Goal: Communication & Community: Participate in discussion

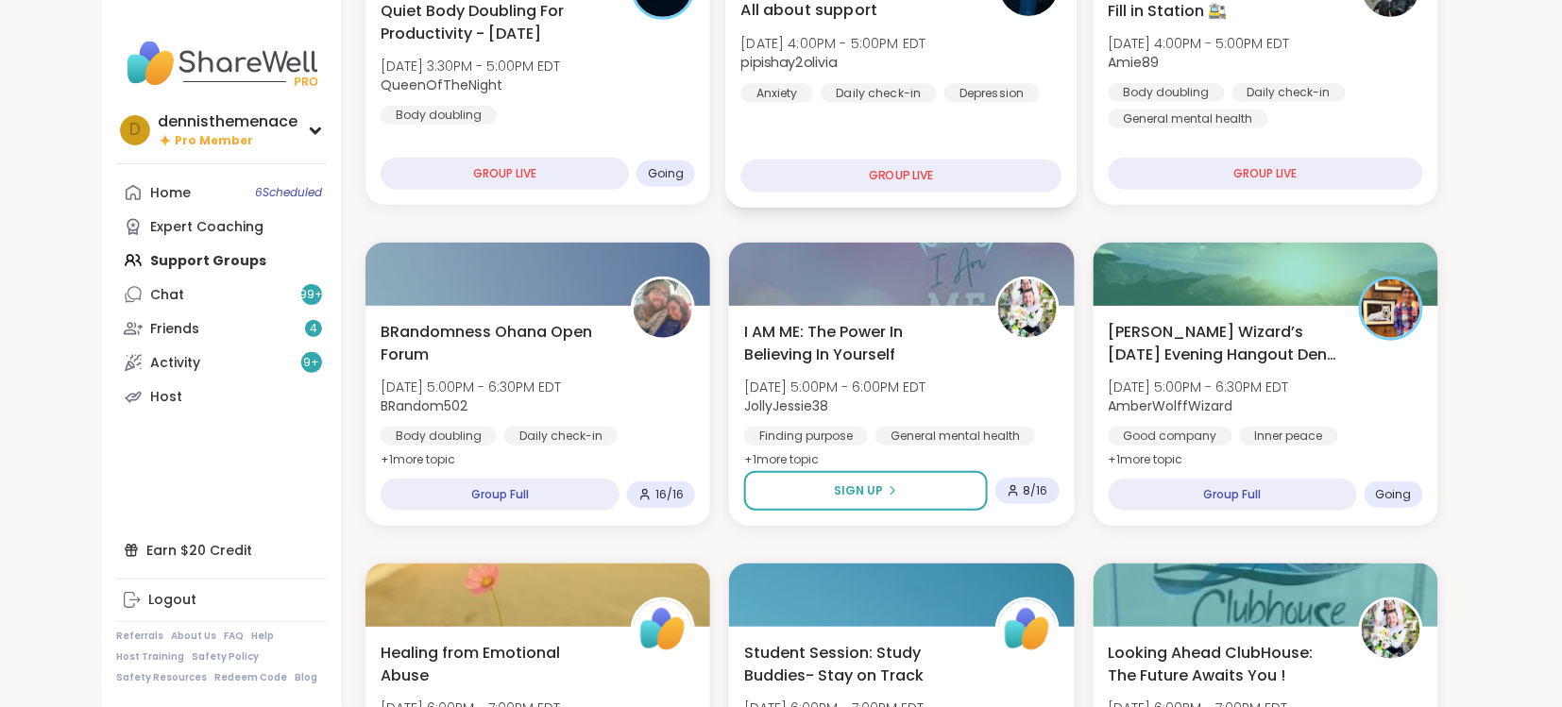
scroll to position [421, 0]
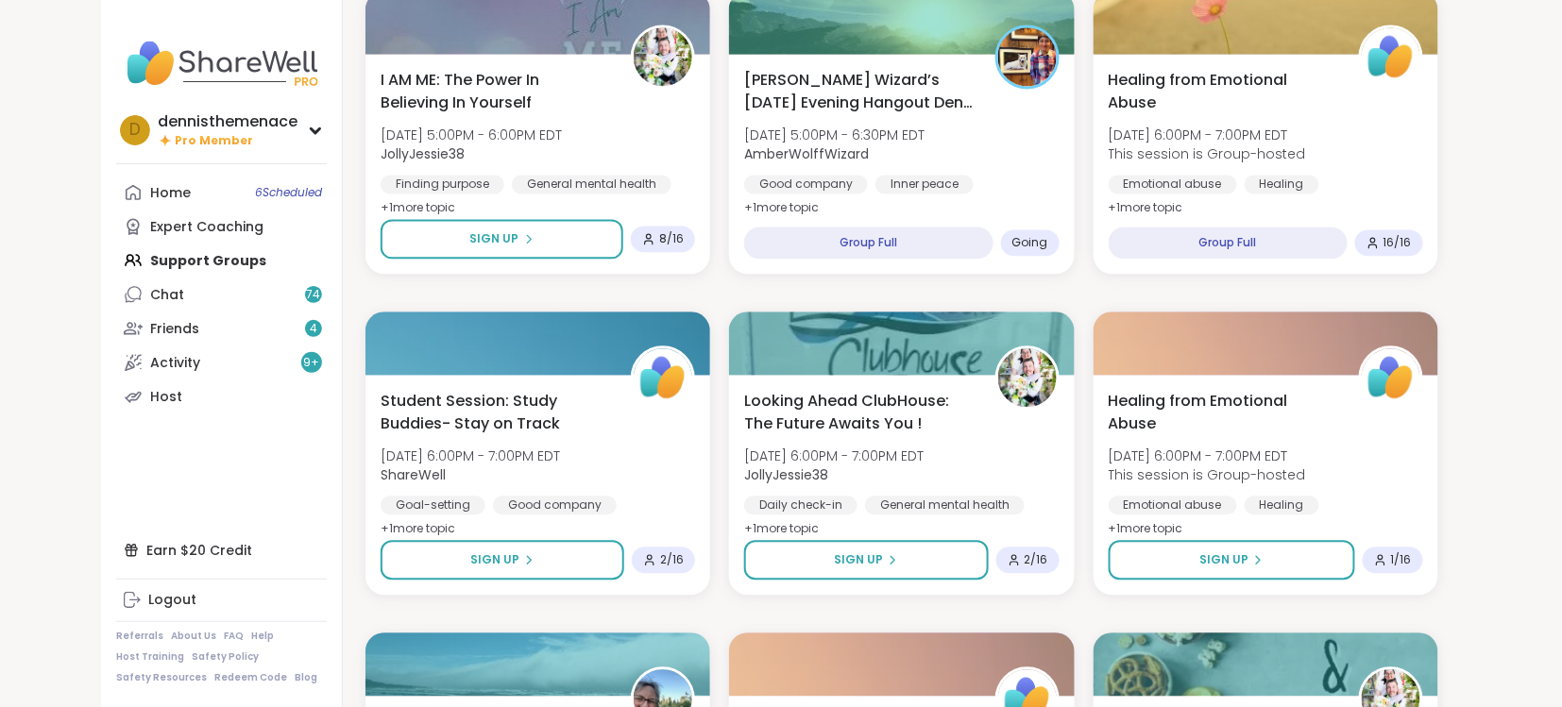
scroll to position [1076, 0]
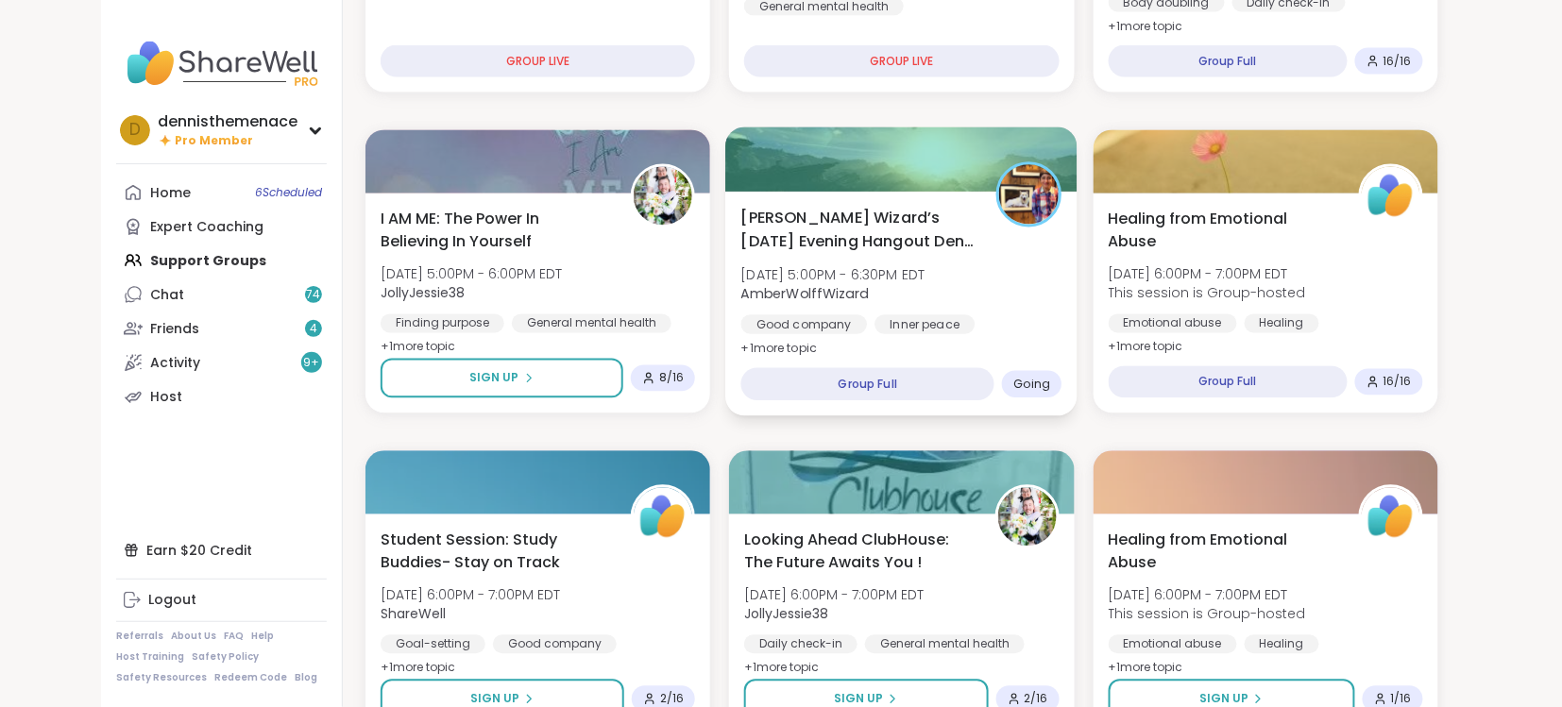
click at [864, 252] on div "Wolff Wizard’s Tuesday Evening Hangout Den 🐺🪄 Tue, Oct 14 | 5:00PM - 6:30PM EDT…" at bounding box center [901, 284] width 321 height 154
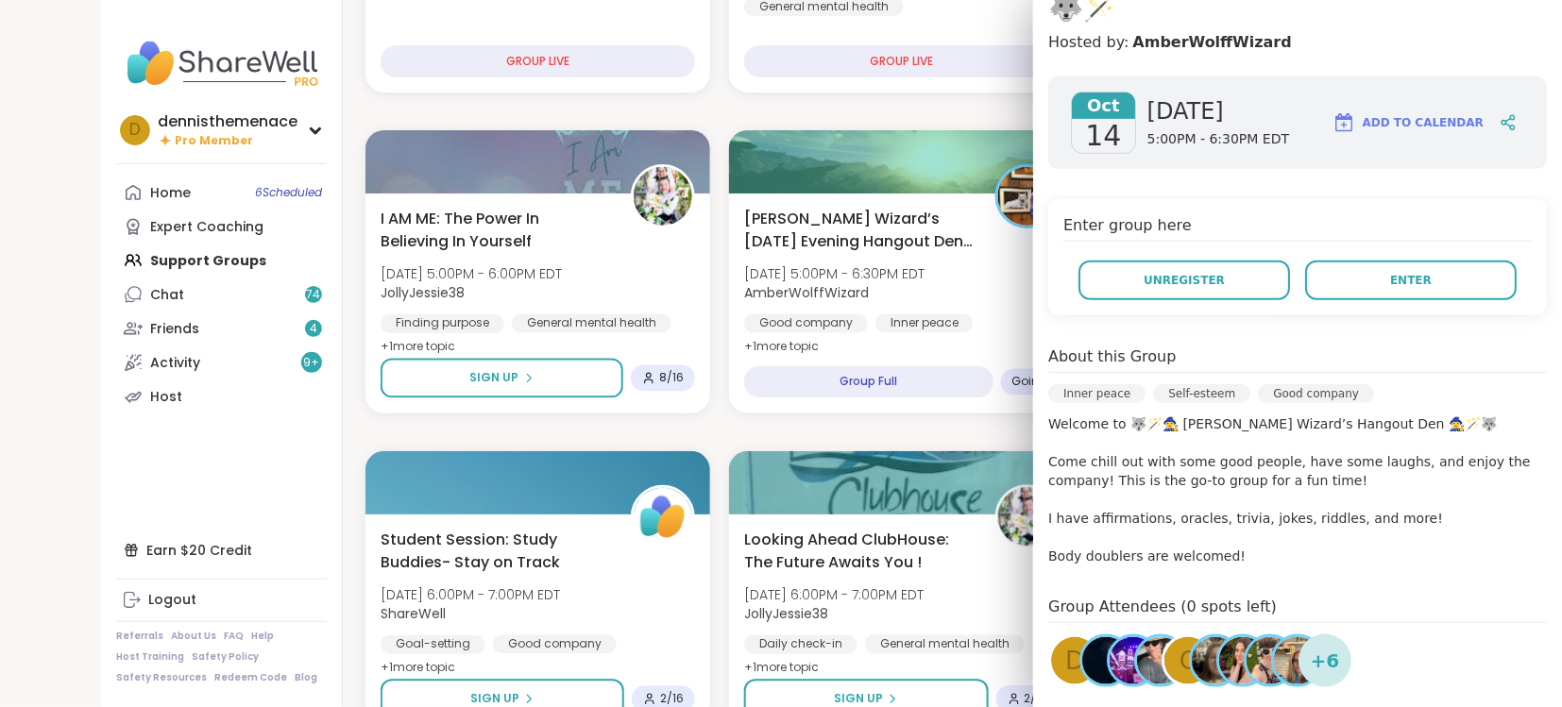
scroll to position [275, 0]
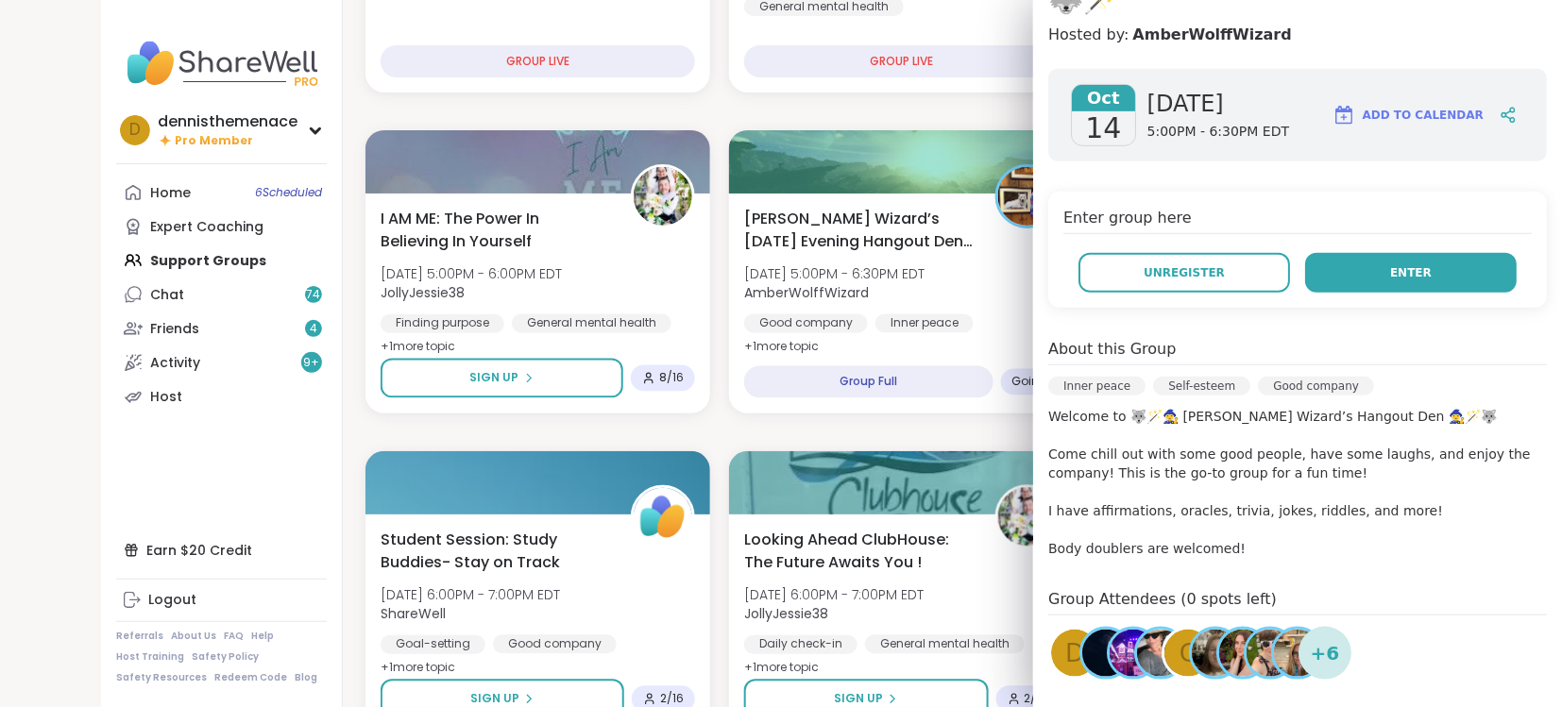
click at [1420, 253] on button "Enter" at bounding box center [1411, 273] width 212 height 40
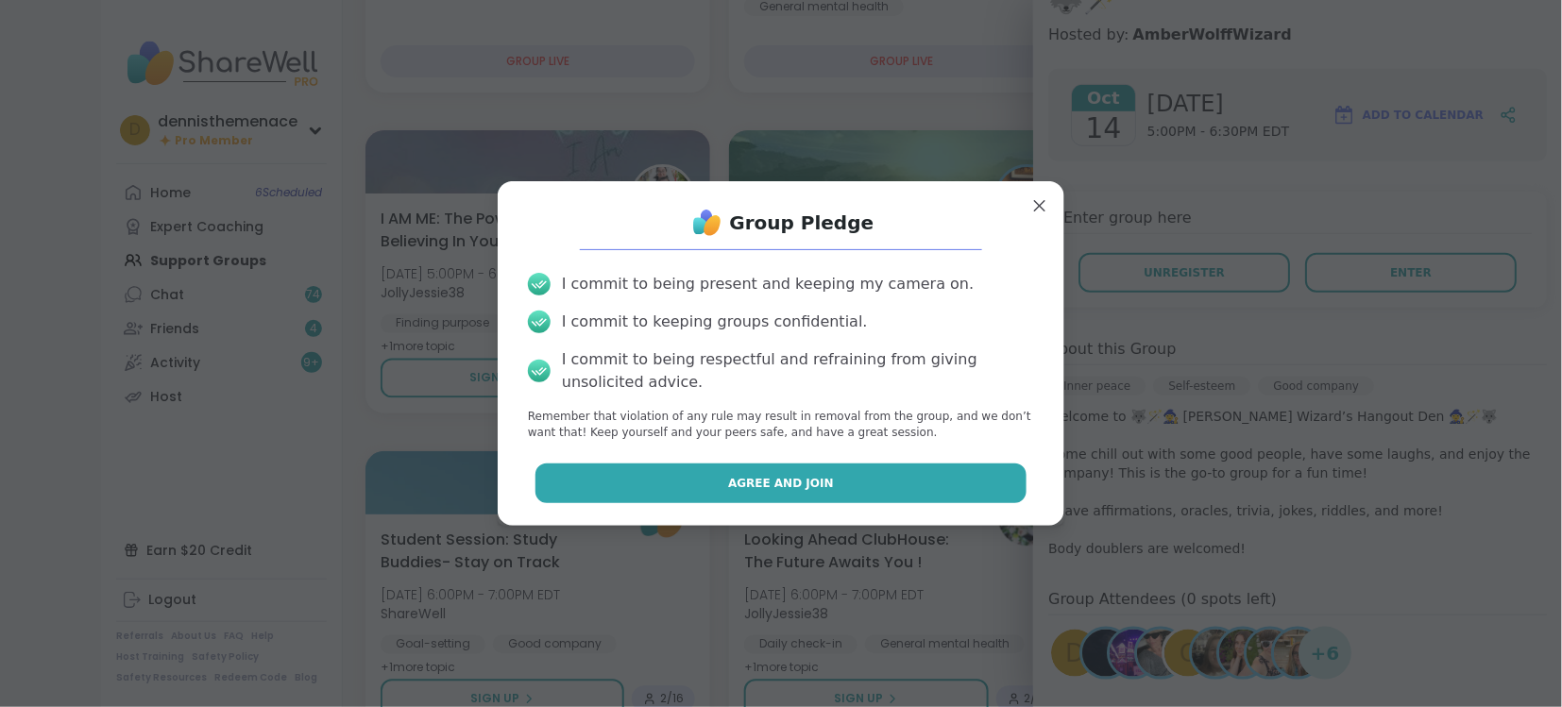
click at [962, 485] on button "Agree and Join" at bounding box center [781, 484] width 492 height 40
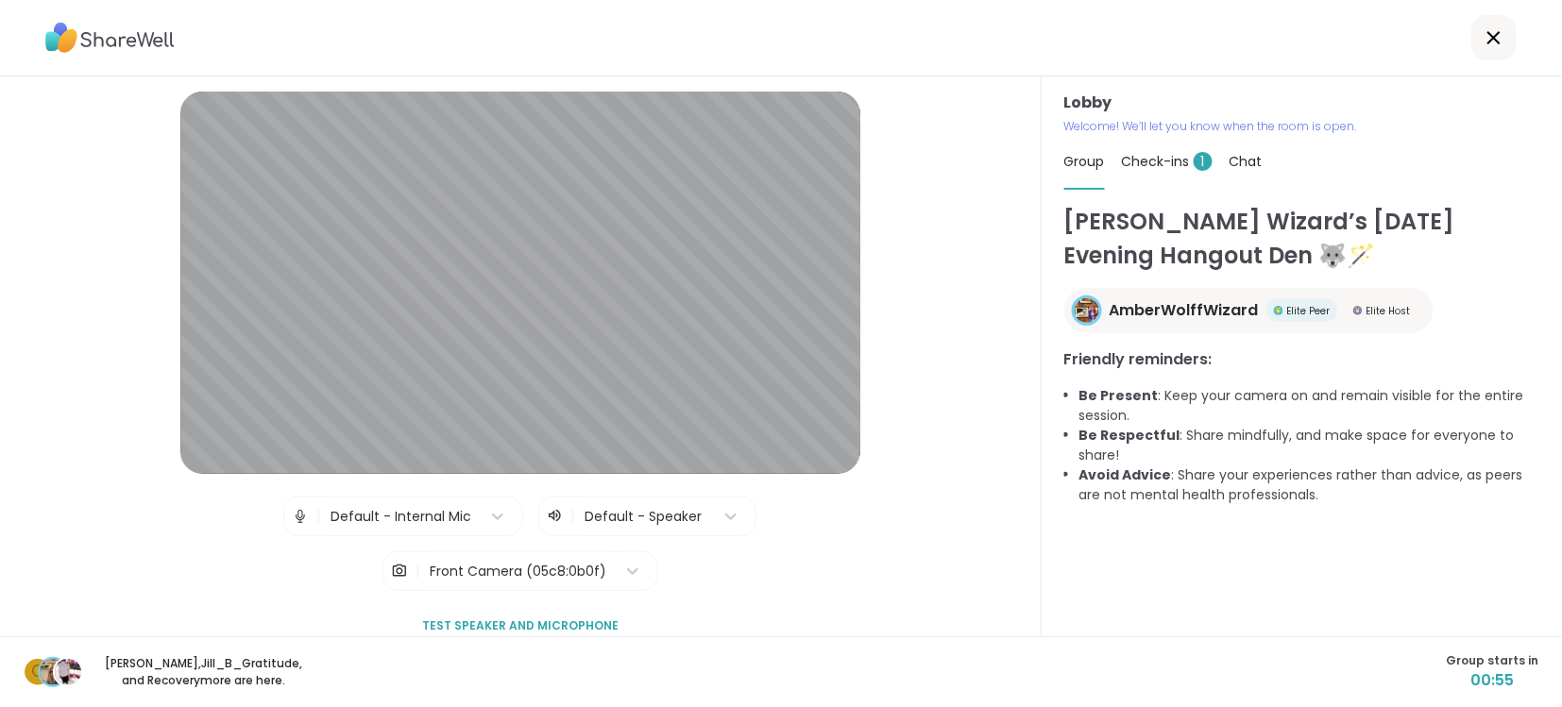
click at [962, 485] on div "Lobby | Default - Internal Mic | Default - Speaker | Front Camera (05c8:0b0f) T…" at bounding box center [520, 369] width 936 height 554
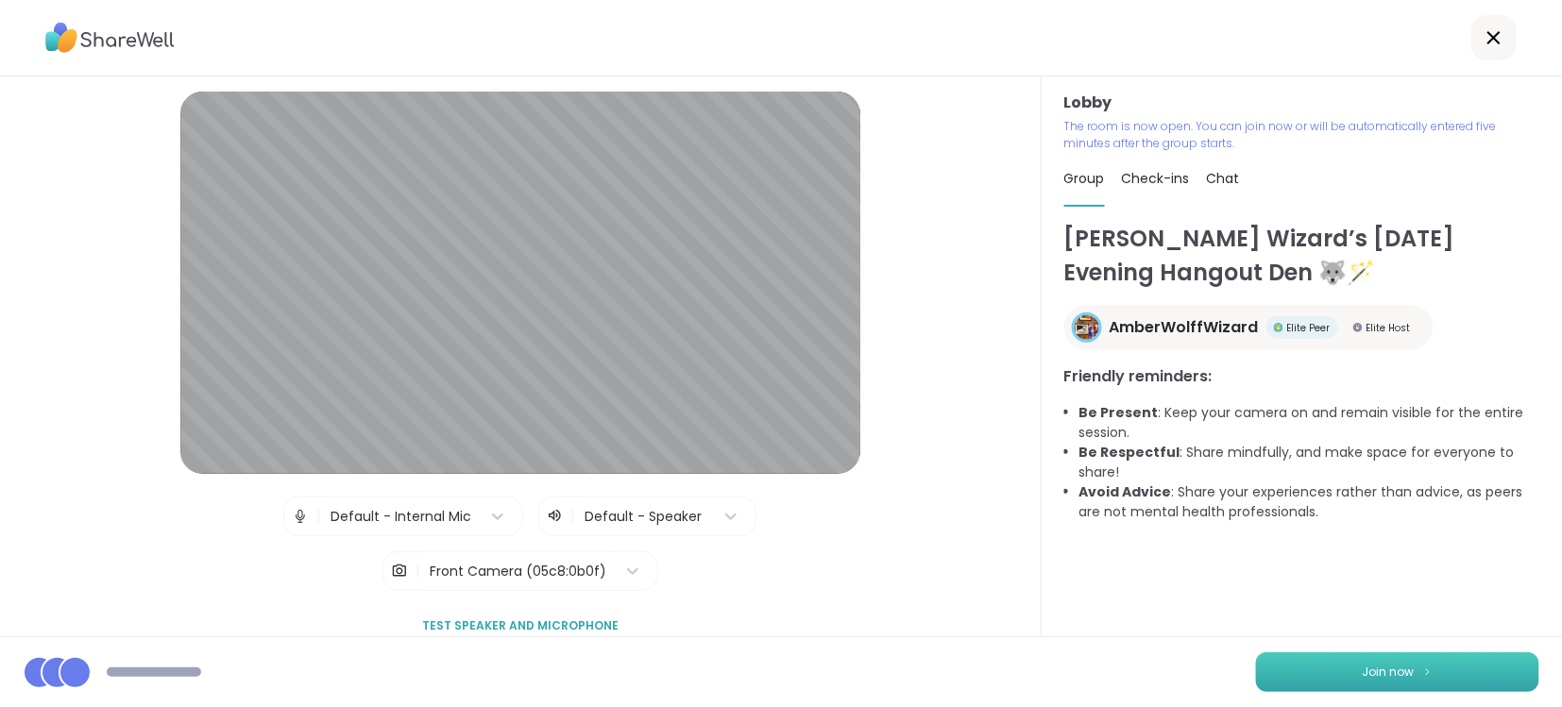
click at [1388, 676] on span "Join now" at bounding box center [1389, 672] width 52 height 17
